Goal: Transaction & Acquisition: Purchase product/service

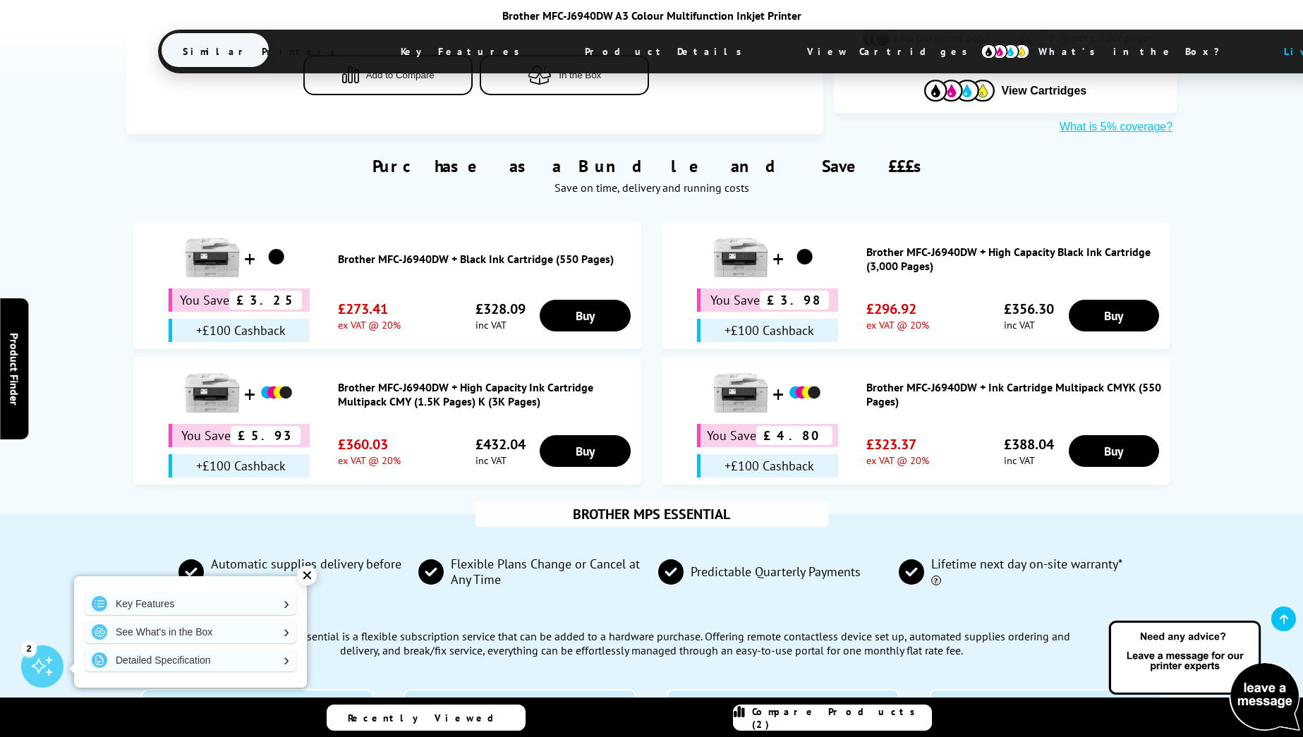
scroll to position [776, 0]
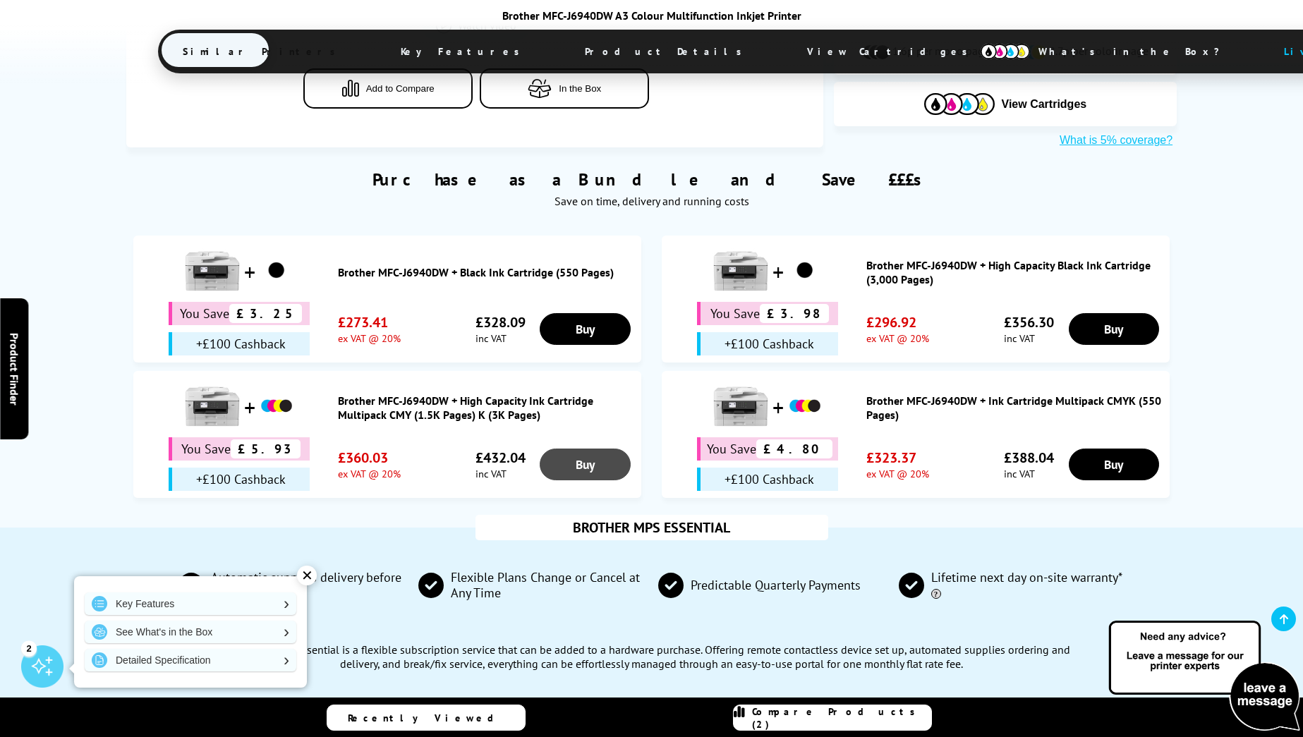
click at [583, 449] on link "Buy" at bounding box center [585, 465] width 90 height 32
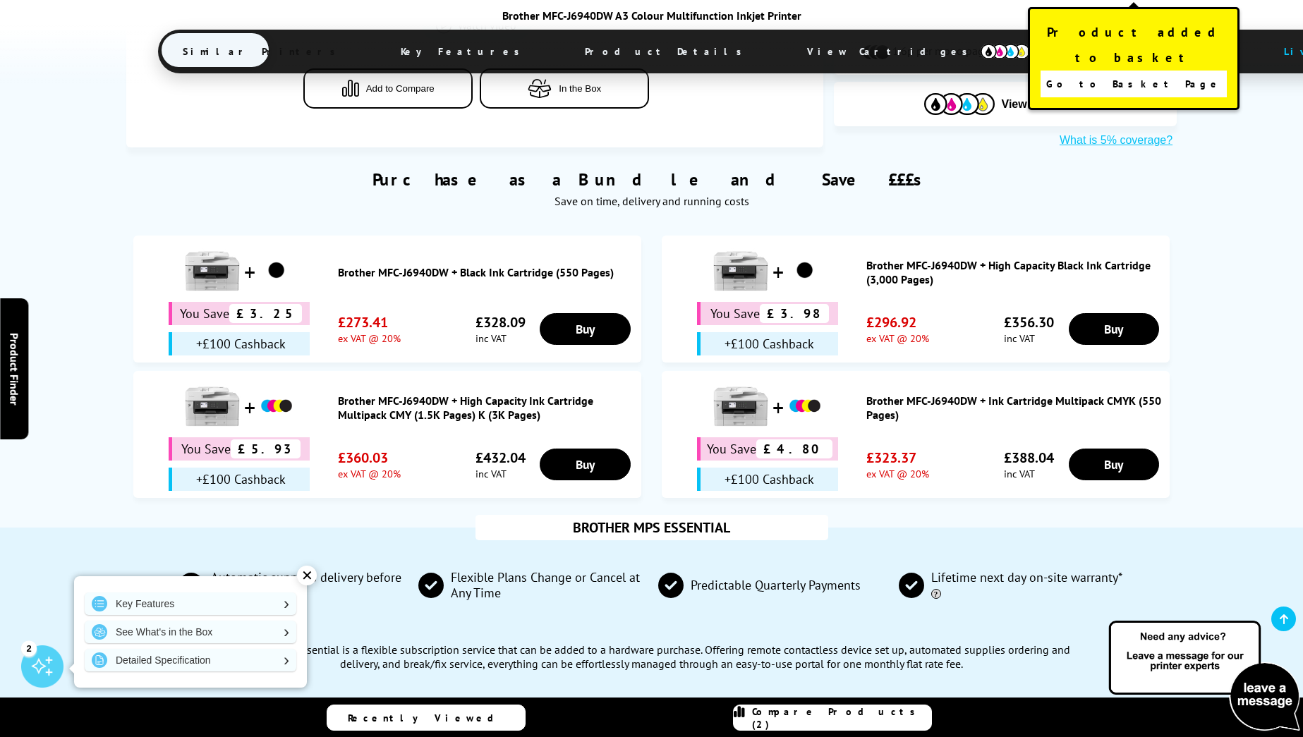
click at [1160, 74] on span "Go to Basket Page" at bounding box center [1134, 84] width 176 height 20
